Goal: Information Seeking & Learning: Learn about a topic

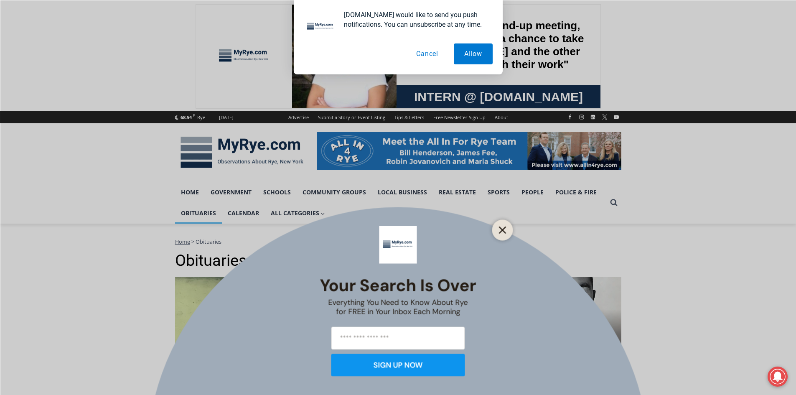
click at [500, 229] on icon "Close" at bounding box center [503, 230] width 8 height 8
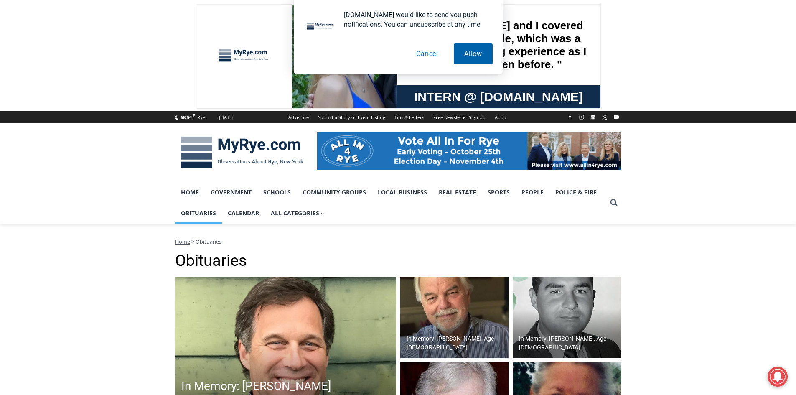
click at [472, 54] on button "Allow" at bounding box center [473, 53] width 39 height 21
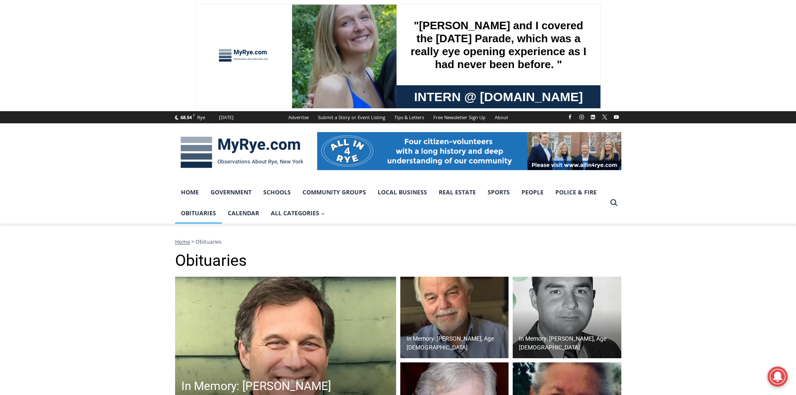
click at [301, 334] on img at bounding box center [285, 360] width 221 height 167
